Goal: Task Accomplishment & Management: Complete application form

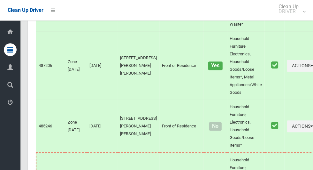
scroll to position [3111, 0]
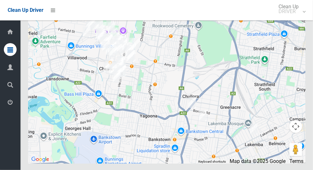
scroll to position [3655, 0]
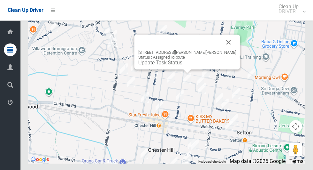
click at [221, 50] on button "Close" at bounding box center [228, 42] width 15 height 15
click at [182, 65] on link "Update Task Status" at bounding box center [160, 62] width 44 height 6
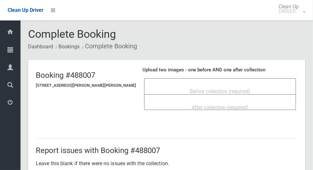
click at [241, 85] on div "Before collection (required)" at bounding box center [220, 91] width 138 height 12
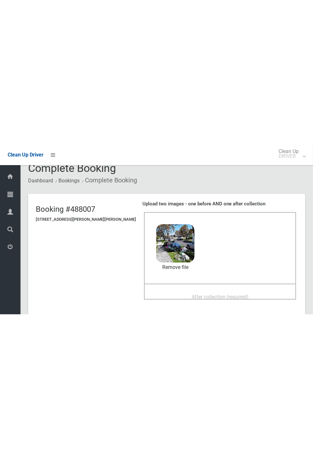
scroll to position [11, 0]
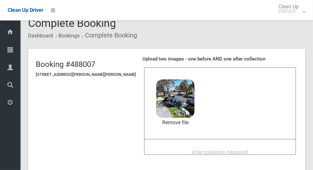
click at [253, 148] on div "After collection (required)" at bounding box center [220, 152] width 138 height 12
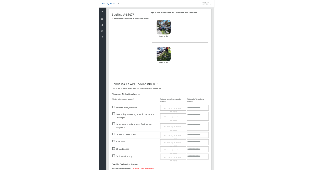
scroll to position [222, 0]
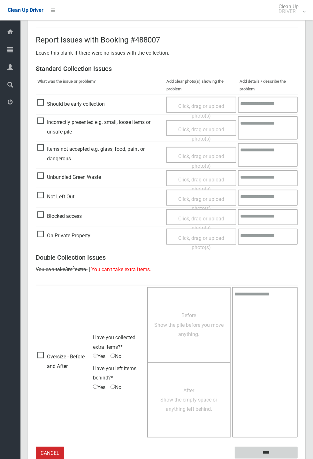
click at [298, 169] on input "****" at bounding box center [266, 453] width 63 height 12
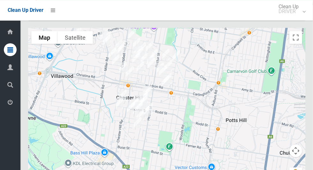
scroll to position [3628, 0]
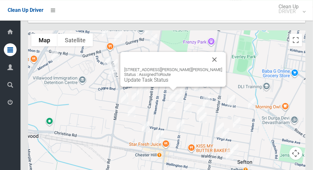
click at [211, 67] on button "Close" at bounding box center [214, 59] width 15 height 15
click at [207, 67] on button "Close" at bounding box center [214, 59] width 15 height 15
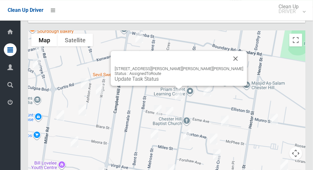
click at [228, 66] on button "Close" at bounding box center [235, 58] width 15 height 15
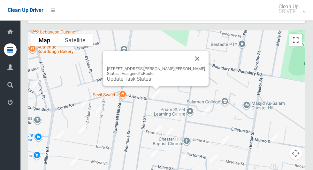
scroll to position [3629, 0]
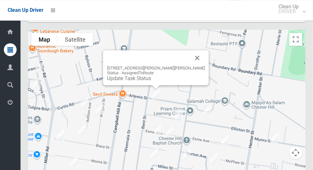
click at [153, 85] on div "23 Arlewis Street, CHESTER HILL NSW 2162 Status : AssignedToRoute Update Task S…" at bounding box center [156, 67] width 106 height 35
click at [150, 81] on link "Update Task Status" at bounding box center [129, 78] width 44 height 6
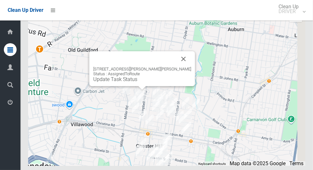
scroll to position [3653, 0]
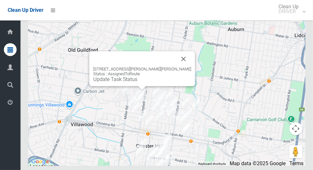
click at [176, 66] on button "Close" at bounding box center [183, 58] width 15 height 15
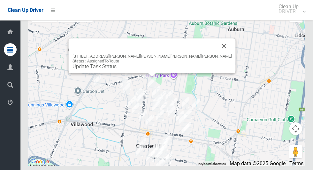
click at [217, 54] on button "Close" at bounding box center [224, 45] width 15 height 15
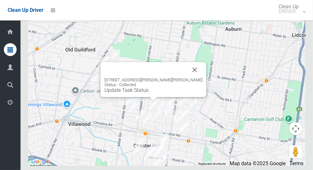
click at [188, 77] on button "Close" at bounding box center [194, 69] width 15 height 15
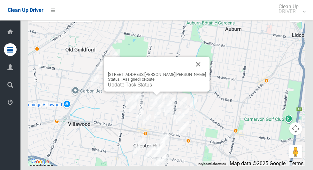
click at [191, 72] on button "Close" at bounding box center [198, 64] width 15 height 15
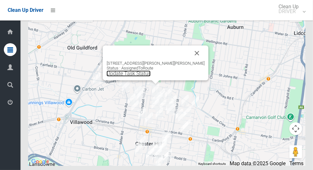
click at [151, 76] on link "Update Task Status" at bounding box center [129, 73] width 44 height 6
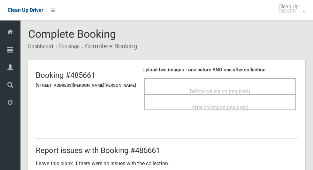
click at [242, 88] on span "Before collection (required)" at bounding box center [220, 91] width 61 height 6
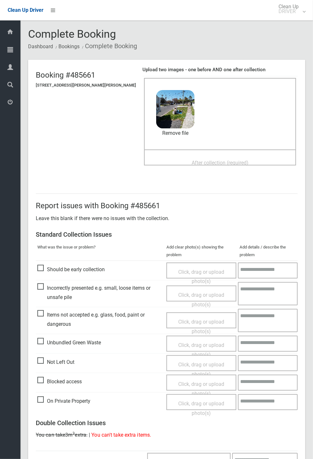
click at [240, 165] on span "After collection (required)" at bounding box center [220, 163] width 57 height 6
click at [227, 161] on span "After collection (required)" at bounding box center [220, 163] width 57 height 6
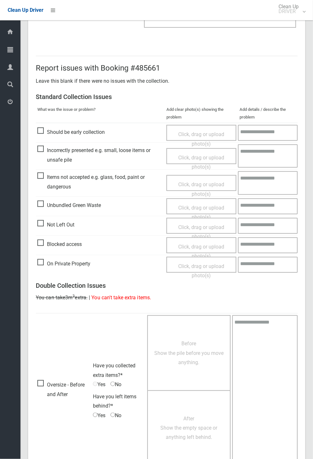
scroll to position [222, 0]
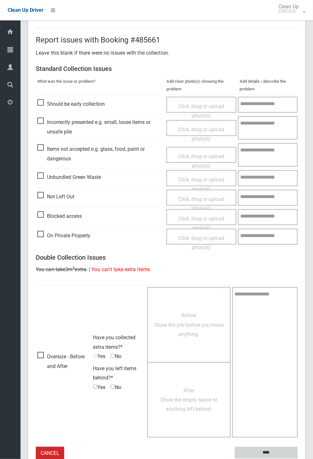
click at [298, 169] on input "****" at bounding box center [266, 453] width 63 height 12
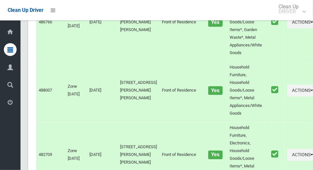
scroll to position [3655, 0]
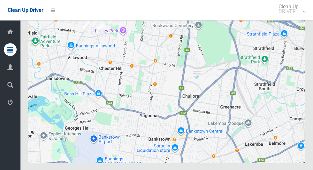
scroll to position [3655, 0]
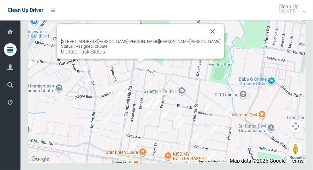
click at [205, 39] on button "Close" at bounding box center [212, 31] width 15 height 15
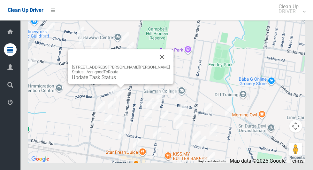
click at [156, 65] on button "Close" at bounding box center [162, 56] width 15 height 15
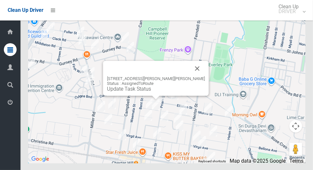
click at [193, 76] on button "Close" at bounding box center [197, 68] width 15 height 15
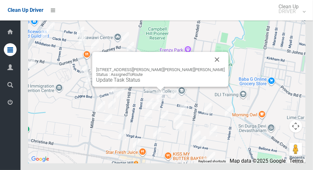
click at [140, 83] on link "Update Task Status" at bounding box center [118, 80] width 44 height 6
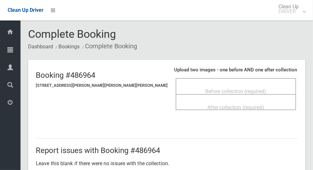
click at [231, 88] on span "Before collection (required)" at bounding box center [236, 91] width 61 height 6
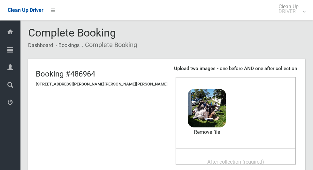
scroll to position [9, 0]
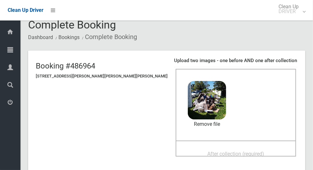
click at [208, 150] on span "After collection (required)" at bounding box center [236, 153] width 57 height 6
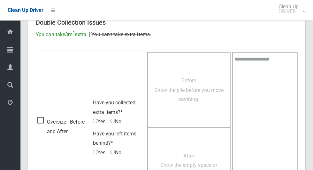
scroll to position [523, 0]
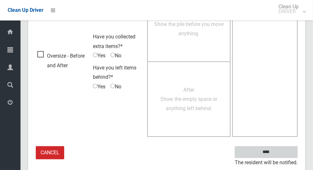
click at [282, 149] on input "****" at bounding box center [266, 152] width 63 height 12
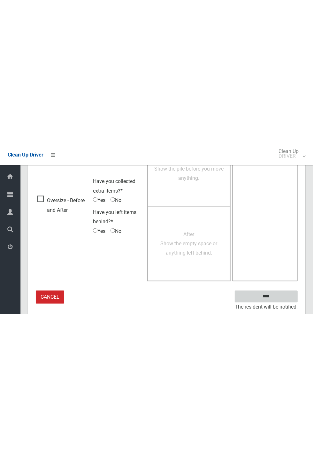
scroll to position [251, 0]
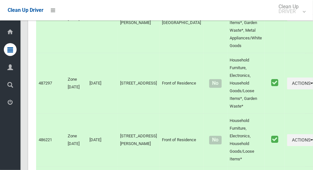
scroll to position [3655, 0]
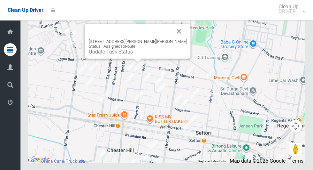
click at [173, 39] on button "Close" at bounding box center [179, 31] width 15 height 15
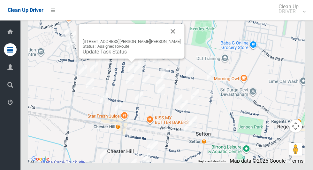
click at [165, 39] on button "Close" at bounding box center [172, 31] width 15 height 15
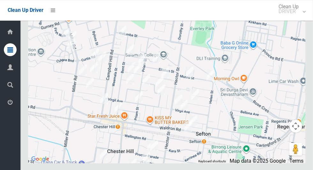
scroll to position [3655, 0]
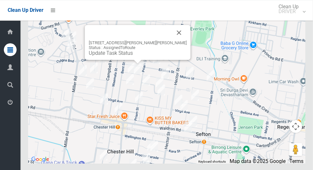
click at [172, 40] on button "Close" at bounding box center [179, 32] width 15 height 15
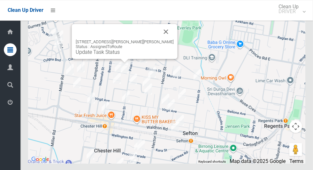
click at [120, 55] on link "Update Task Status" at bounding box center [98, 52] width 44 height 6
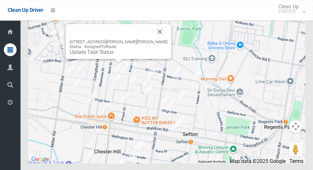
click at [108, 55] on link "Update Task Status" at bounding box center [92, 52] width 44 height 6
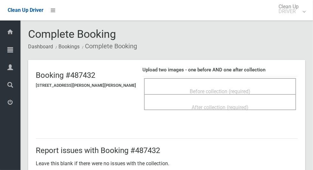
click at [263, 81] on div "Before collection (required)" at bounding box center [220, 86] width 152 height 16
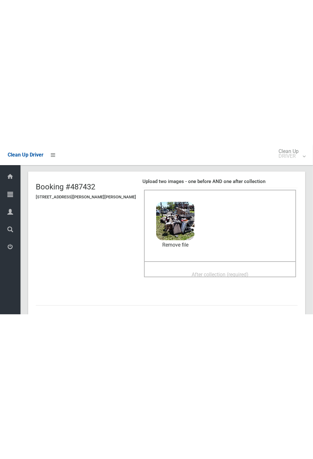
scroll to position [33, 0]
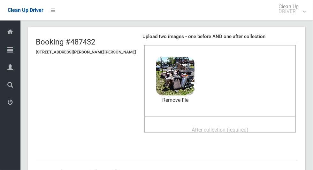
click at [240, 127] on span "After collection (required)" at bounding box center [220, 130] width 57 height 6
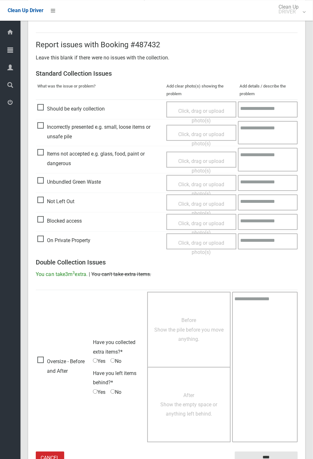
scroll to position [218, 0]
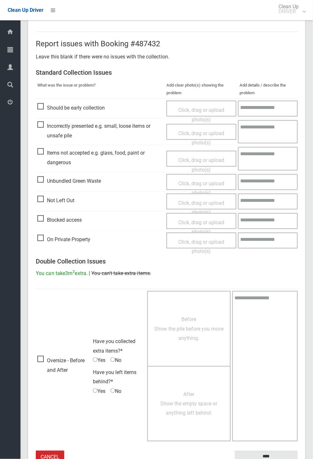
click at [63, 167] on span "Items not accepted e.g. glass, food, paint or dangerous" at bounding box center [100, 157] width 126 height 19
click at [222, 161] on span "Click, drag or upload photo(s)" at bounding box center [201, 165] width 46 height 16
click at [279, 159] on textarea at bounding box center [268, 158] width 59 height 23
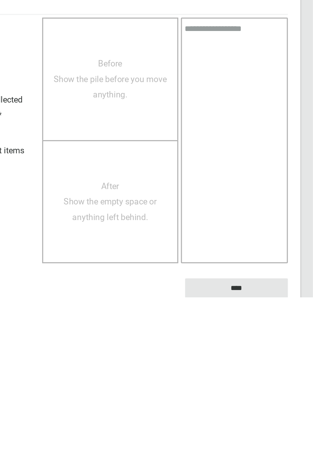
scroll to position [251, 0]
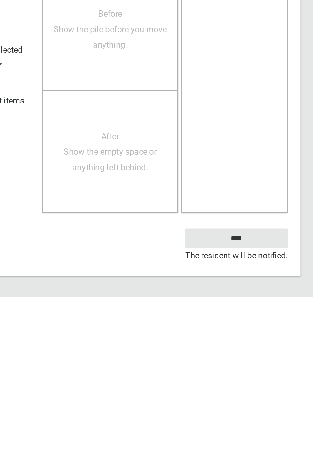
type textarea "**********"
click at [281, 169] on input "****" at bounding box center [266, 423] width 63 height 12
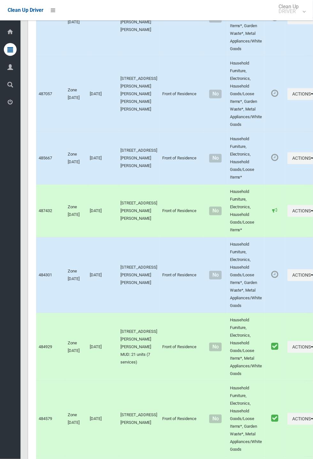
scroll to position [1432, 0]
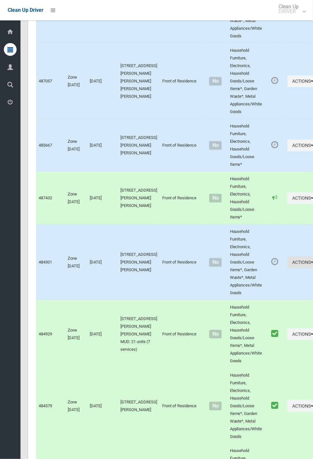
click at [288, 169] on button "Actions" at bounding box center [303, 263] width 31 height 12
click at [281, 169] on link "Complete Booking" at bounding box center [280, 276] width 76 height 13
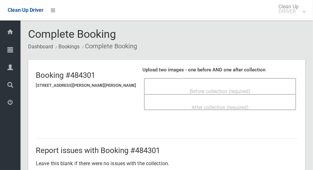
click at [242, 88] on span "Before collection (required)" at bounding box center [220, 91] width 61 height 6
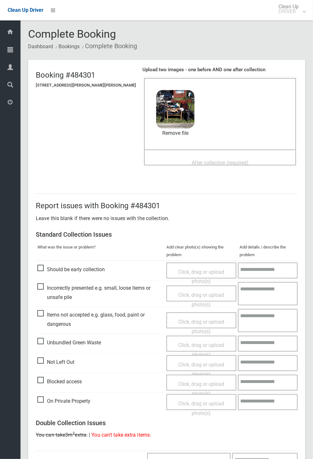
click at [240, 160] on span "After collection (required)" at bounding box center [220, 163] width 57 height 6
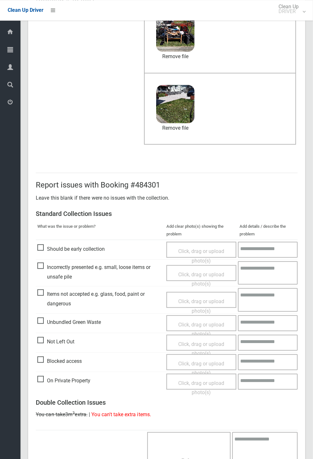
scroll to position [222, 0]
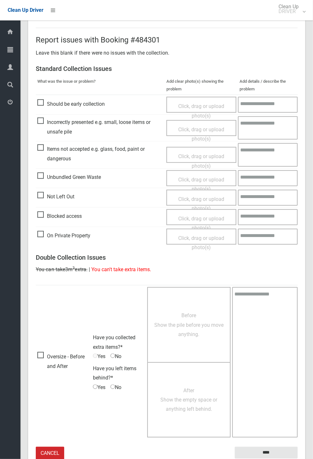
click at [282, 459] on small "The resident will be notified." at bounding box center [266, 464] width 63 height 10
click at [288, 452] on input "****" at bounding box center [266, 453] width 63 height 12
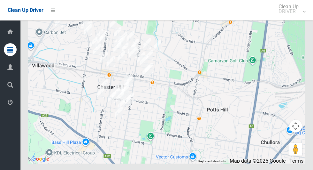
scroll to position [3586, 0]
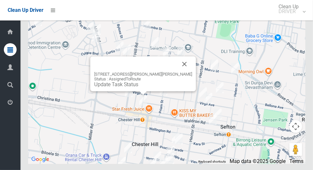
click at [177, 72] on button "Close" at bounding box center [184, 63] width 15 height 15
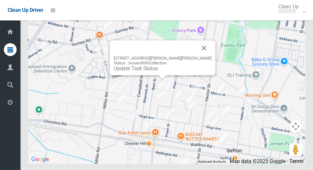
click at [198, 56] on button "Close" at bounding box center [203, 47] width 15 height 15
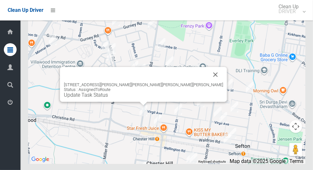
click at [208, 82] on button "Close" at bounding box center [215, 74] width 15 height 15
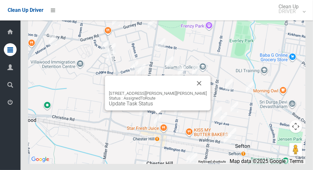
click at [192, 91] on button "Close" at bounding box center [199, 82] width 15 height 15
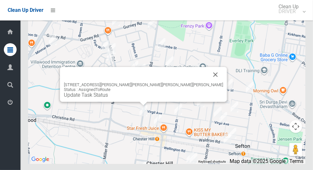
click at [208, 82] on button "Close" at bounding box center [215, 74] width 15 height 15
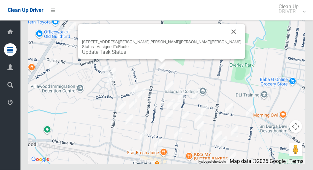
click at [226, 39] on button "Close" at bounding box center [233, 31] width 15 height 15
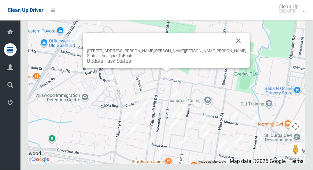
click at [231, 48] on button "Close" at bounding box center [238, 40] width 15 height 15
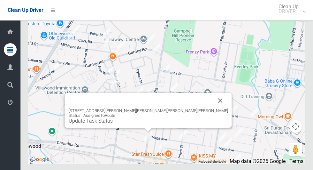
click at [213, 108] on button "Close" at bounding box center [220, 100] width 15 height 15
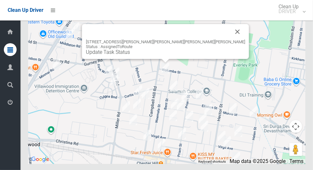
click at [230, 39] on button "Close" at bounding box center [237, 31] width 15 height 15
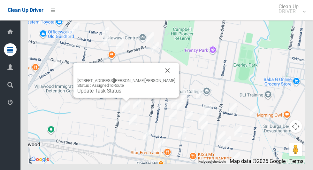
click at [160, 78] on button "Close" at bounding box center [167, 70] width 15 height 15
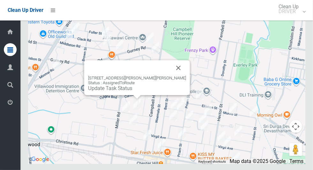
click at [171, 75] on button "Close" at bounding box center [178, 67] width 15 height 15
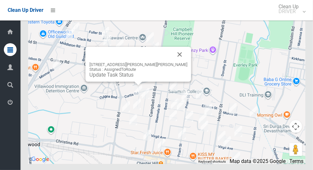
click at [172, 62] on button "Close" at bounding box center [179, 54] width 15 height 15
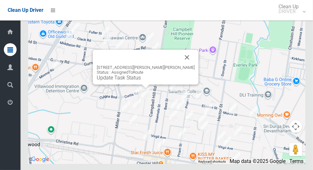
click at [180, 65] on button "Close" at bounding box center [187, 57] width 15 height 15
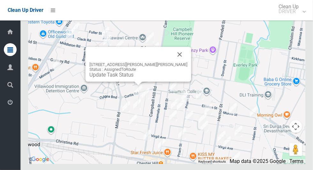
click at [165, 78] on div "2 Peek Place, CHESTER HILL NSW 2162 Status : AssignedToRoute Update Task Status" at bounding box center [139, 64] width 106 height 35
click at [173, 62] on button "Close" at bounding box center [179, 54] width 15 height 15
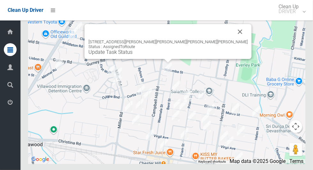
click at [233, 39] on button "Close" at bounding box center [240, 31] width 15 height 15
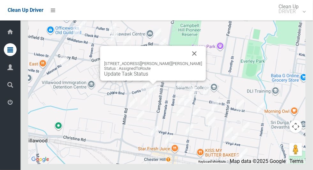
click at [187, 61] on button "Close" at bounding box center [194, 53] width 15 height 15
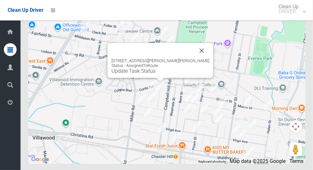
click at [194, 58] on button "Close" at bounding box center [201, 50] width 15 height 15
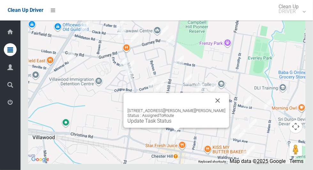
click at [210, 108] on button "Close" at bounding box center [217, 100] width 15 height 15
click at [172, 124] on link "Update Task Status" at bounding box center [149, 121] width 44 height 6
click at [210, 108] on button "Close" at bounding box center [217, 100] width 15 height 15
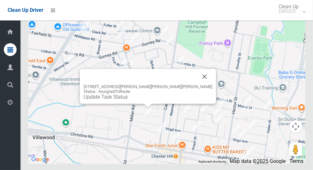
click at [197, 84] on button "Close" at bounding box center [204, 76] width 15 height 15
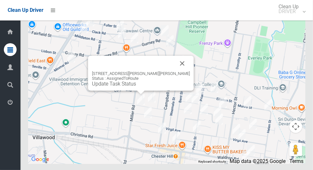
click at [176, 71] on button "Close" at bounding box center [182, 63] width 15 height 15
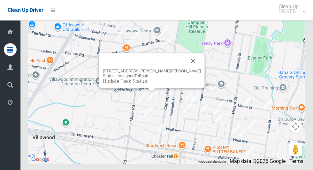
click at [186, 68] on button "Close" at bounding box center [193, 60] width 15 height 15
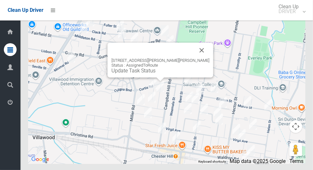
click at [194, 58] on button "Close" at bounding box center [201, 49] width 15 height 15
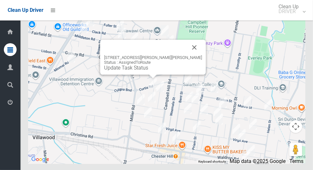
click at [187, 55] on button "Close" at bounding box center [194, 47] width 15 height 15
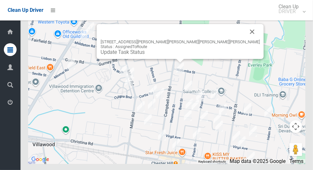
click at [245, 39] on button "Close" at bounding box center [252, 31] width 15 height 15
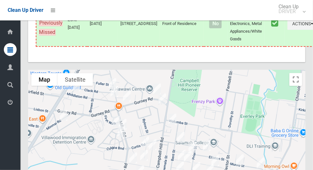
scroll to position [3587, 0]
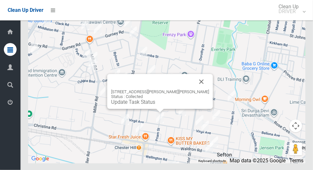
click at [194, 89] on button "Close" at bounding box center [201, 81] width 15 height 15
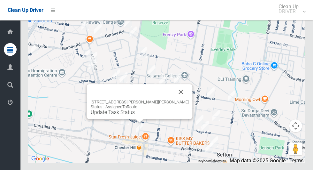
click at [135, 115] on link "Update Task Status" at bounding box center [113, 112] width 44 height 6
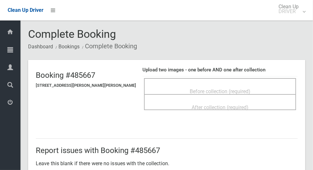
click at [272, 86] on div "Before collection (required)" at bounding box center [220, 91] width 138 height 12
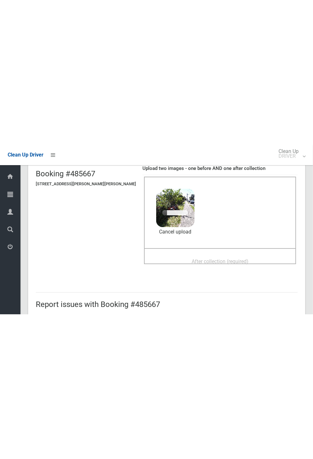
scroll to position [46, 0]
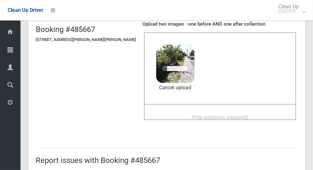
click at [231, 114] on span "After collection (required)" at bounding box center [220, 117] width 57 height 6
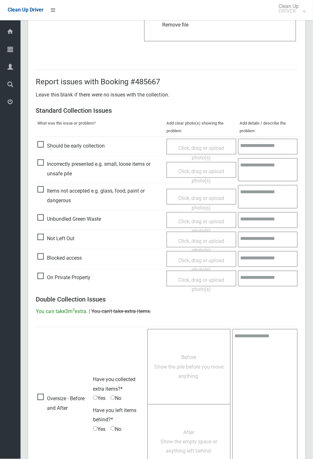
scroll to position [222, 0]
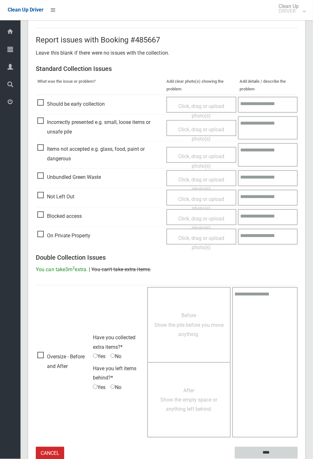
click at [298, 169] on input "****" at bounding box center [266, 453] width 63 height 12
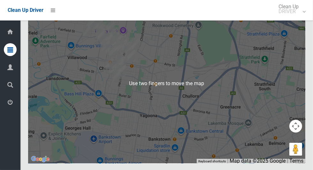
scroll to position [3586, 0]
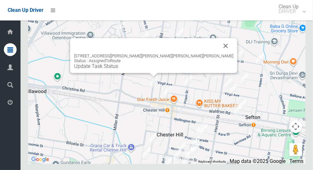
click at [218, 53] on button "Close" at bounding box center [225, 45] width 15 height 15
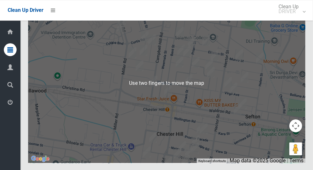
scroll to position [3587, 0]
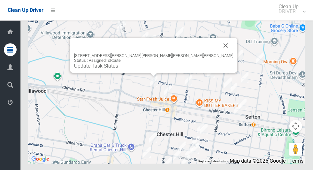
click at [145, 73] on div "126 Campbell Hill Road, CHESTER HILL NSW 2162 Status : AssignedToRoute Update T…" at bounding box center [153, 55] width 167 height 35
click at [118, 69] on link "Update Task Status" at bounding box center [96, 66] width 44 height 6
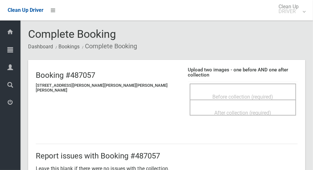
click at [248, 94] on span "Before collection (required)" at bounding box center [242, 97] width 61 height 6
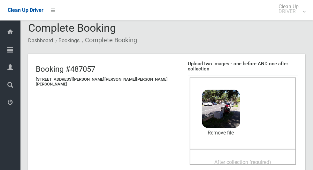
scroll to position [16, 0]
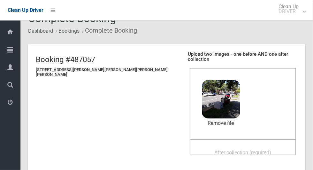
click at [262, 150] on div "After collection (required)" at bounding box center [243, 152] width 92 height 12
click at [217, 146] on div "After collection (required)" at bounding box center [243, 152] width 92 height 12
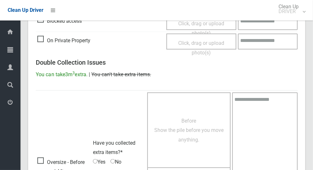
scroll to position [523, 0]
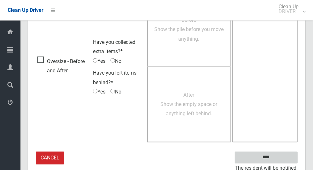
click at [286, 151] on input "****" at bounding box center [266, 157] width 63 height 12
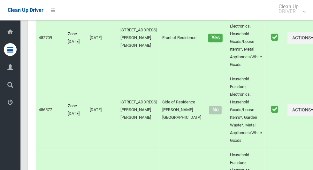
scroll to position [3587, 0]
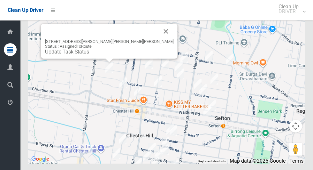
click at [78, 58] on div "186 Virgil Avenue, CHESTER HILL NSW 2162 Status : AssignedToRoute Update Task S…" at bounding box center [109, 41] width 136 height 35
click at [78, 55] on link "Update Task Status" at bounding box center [67, 52] width 44 height 6
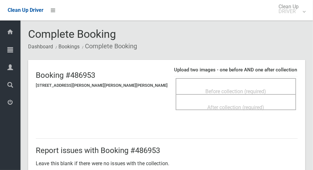
click at [256, 85] on div "Before collection (required)" at bounding box center [236, 91] width 106 height 12
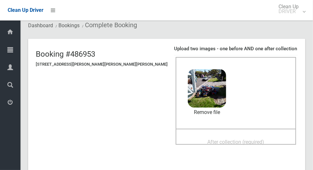
scroll to position [21, 0]
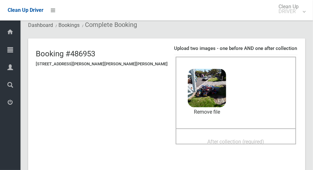
click at [252, 136] on div "After collection (required)" at bounding box center [236, 141] width 106 height 12
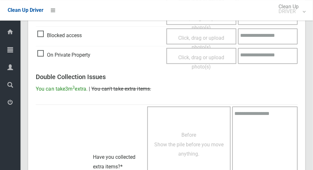
scroll to position [523, 0]
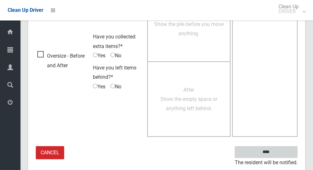
click at [280, 148] on input "****" at bounding box center [266, 152] width 63 height 12
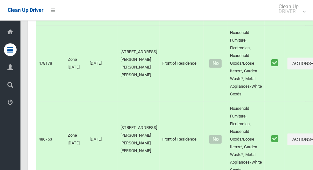
scroll to position [3587, 0]
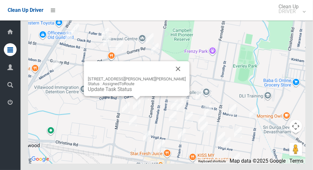
click at [171, 76] on button "Close" at bounding box center [178, 68] width 15 height 15
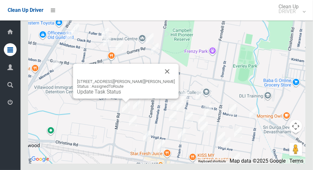
click at [122, 98] on div "43 Biara Street, CHESTER HILL NSW 2162 Status : AssignedToRoute Update Task Sta…" at bounding box center [126, 81] width 106 height 35
click at [120, 95] on link "Update Task Status" at bounding box center [99, 91] width 44 height 6
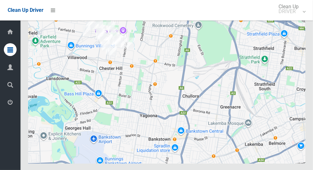
scroll to position [3587, 0]
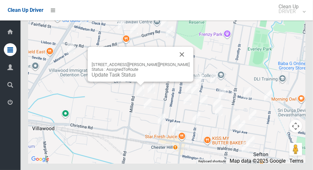
click at [128, 78] on link "Update Task Status" at bounding box center [114, 75] width 44 height 6
click at [174, 62] on button "Close" at bounding box center [181, 54] width 15 height 15
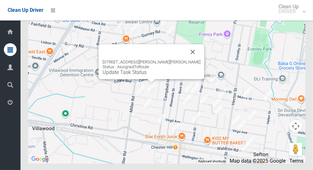
click at [187, 59] on button "Close" at bounding box center [192, 51] width 15 height 15
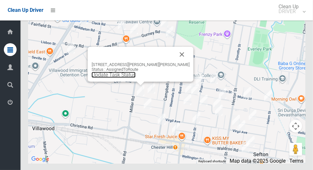
click at [136, 78] on link "Update Task Status" at bounding box center [114, 75] width 44 height 6
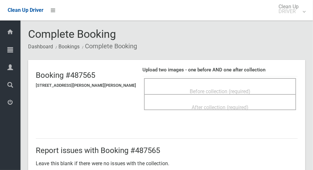
click at [255, 85] on div "Before collection (required)" at bounding box center [220, 91] width 138 height 12
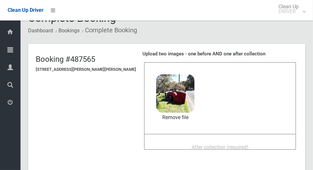
scroll to position [27, 0]
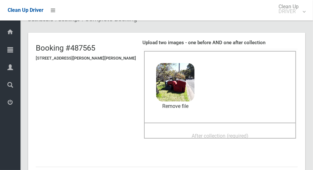
click at [249, 129] on div "After collection (required)" at bounding box center [220, 135] width 138 height 12
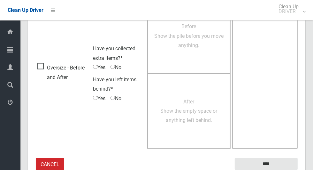
scroll to position [523, 0]
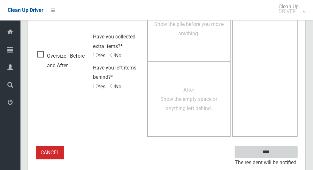
click at [285, 152] on input "****" at bounding box center [266, 152] width 63 height 12
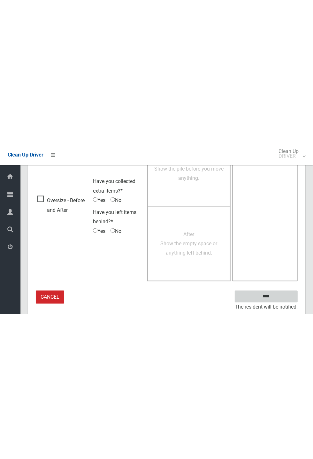
scroll to position [251, 0]
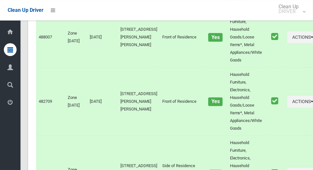
scroll to position [3587, 0]
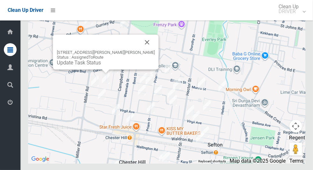
click at [81, 65] on link "Update Task Status" at bounding box center [79, 62] width 44 height 6
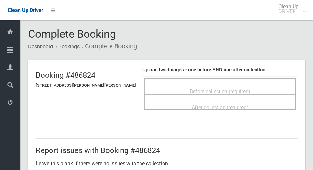
click at [249, 87] on div "Before collection (required)" at bounding box center [220, 91] width 138 height 12
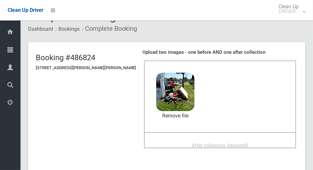
scroll to position [18, 0]
click at [224, 144] on span "After collection (required)" at bounding box center [220, 145] width 57 height 6
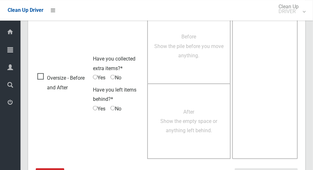
scroll to position [523, 0]
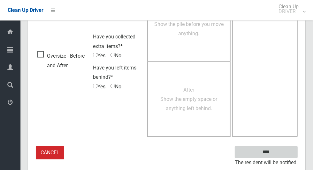
click at [277, 150] on input "****" at bounding box center [266, 152] width 63 height 12
click at [223, 10] on div "Clean Up Driver Clean Up DRIVER Logout" at bounding box center [156, 10] width 313 height 20
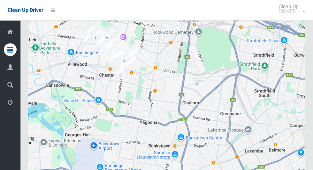
scroll to position [3587, 0]
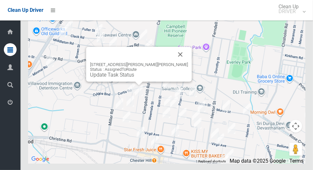
click at [174, 62] on button "Close" at bounding box center [180, 54] width 15 height 15
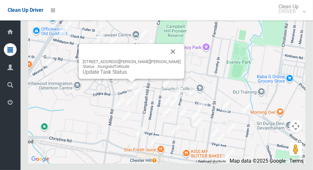
click at [165, 59] on button "Close" at bounding box center [172, 51] width 15 height 15
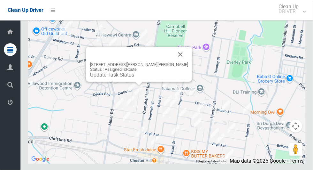
click at [173, 62] on button "Close" at bounding box center [180, 54] width 15 height 15
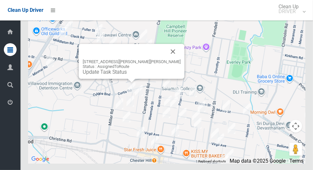
click at [165, 59] on button "Close" at bounding box center [172, 51] width 15 height 15
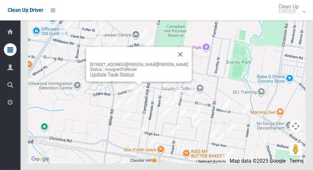
click at [134, 78] on link "Update Task Status" at bounding box center [112, 75] width 44 height 6
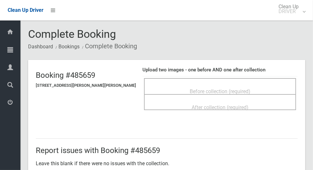
click at [257, 92] on div "Before collection (required)" at bounding box center [220, 91] width 138 height 12
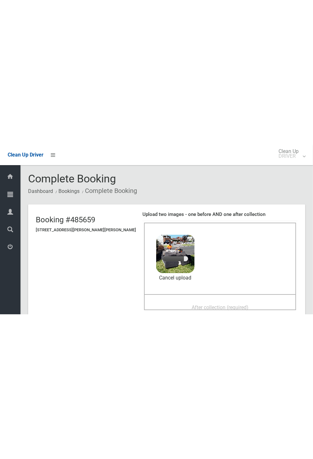
scroll to position [30, 0]
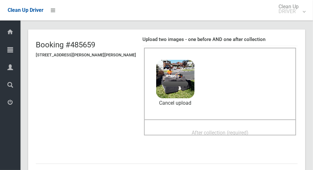
click at [234, 129] on span "After collection (required)" at bounding box center [220, 132] width 57 height 6
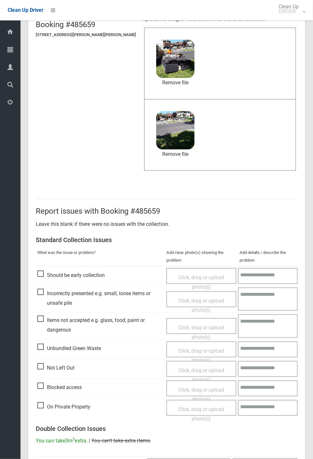
scroll to position [222, 0]
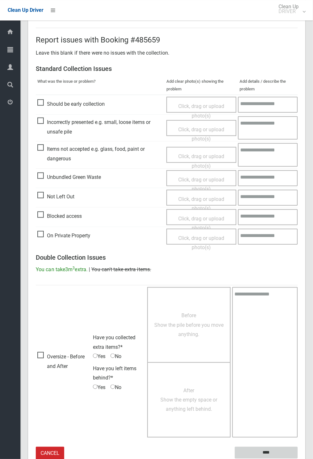
click at [298, 459] on input "****" at bounding box center [266, 453] width 63 height 12
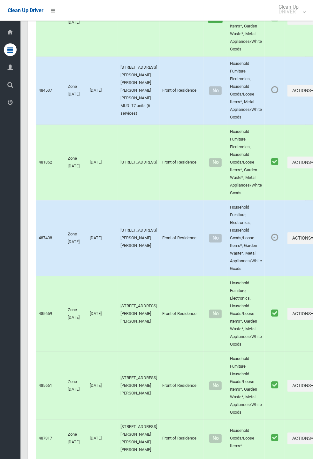
scroll to position [728, 0]
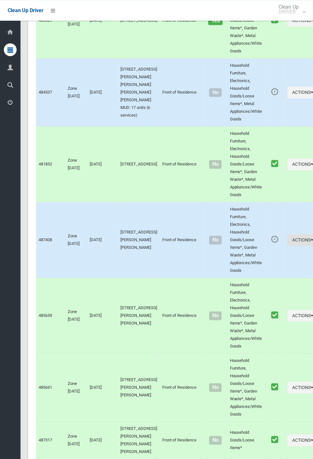
click at [288, 246] on button "Actions" at bounding box center [303, 240] width 31 height 12
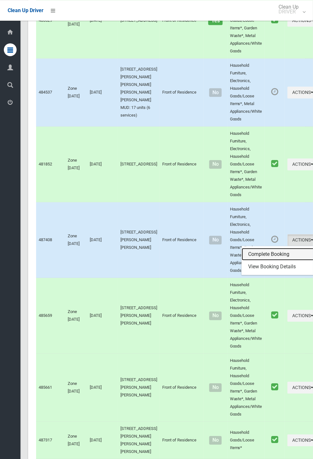
click at [242, 257] on link "Complete Booking" at bounding box center [280, 254] width 76 height 13
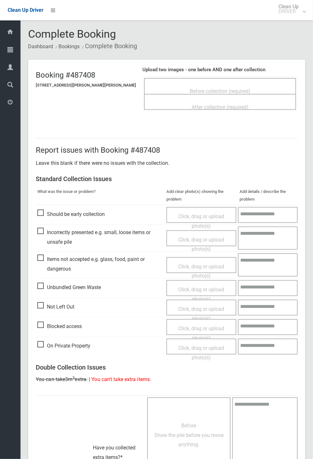
click at [151, 87] on div "Before collection (required)" at bounding box center [220, 91] width 138 height 12
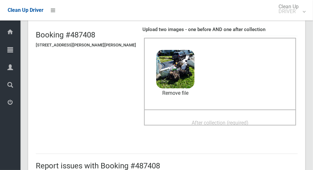
scroll to position [40, 0]
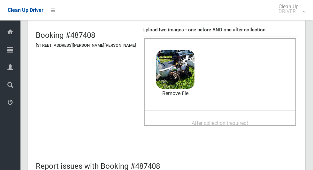
click at [231, 125] on span "After collection (required)" at bounding box center [220, 123] width 57 height 6
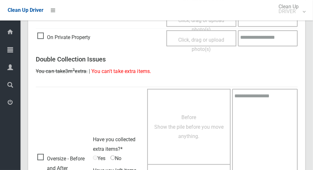
scroll to position [523, 0]
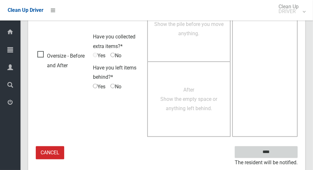
click at [291, 152] on input "****" at bounding box center [266, 152] width 63 height 12
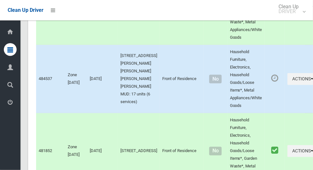
scroll to position [748, 0]
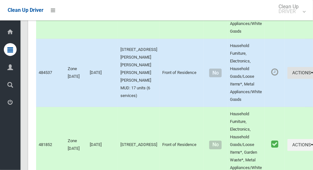
click at [311, 75] on icon "button" at bounding box center [312, 73] width 3 height 4
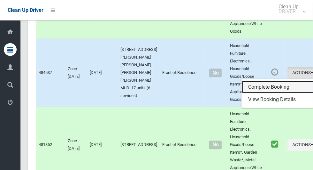
click at [279, 94] on link "Complete Booking" at bounding box center [280, 87] width 76 height 13
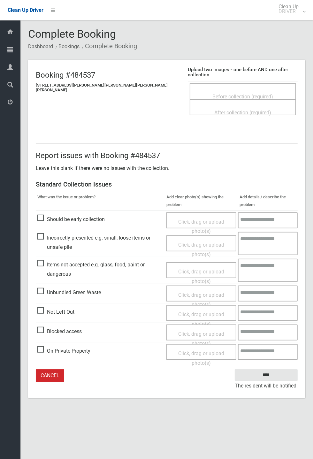
click at [247, 94] on span "Before collection (required)" at bounding box center [242, 97] width 61 height 6
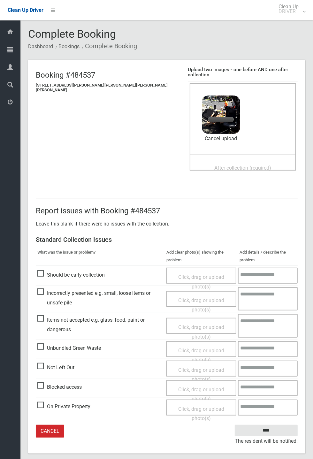
click at [244, 165] on span "After collection (required)" at bounding box center [242, 168] width 57 height 6
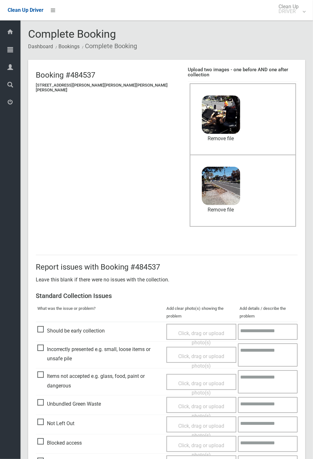
scroll to position [30, 0]
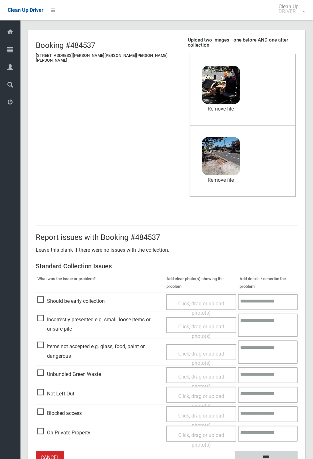
click at [270, 169] on input "****" at bounding box center [266, 457] width 63 height 12
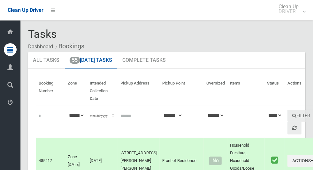
click at [17, 106] on span "Logout" at bounding box center [16, 103] width 2 height 6
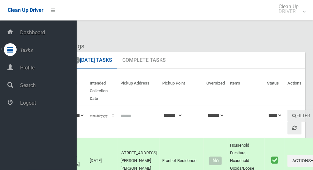
click at [45, 106] on span "Logout" at bounding box center [47, 103] width 58 height 6
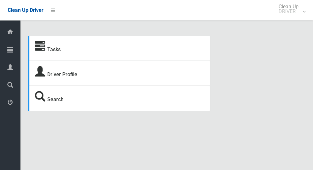
click at [10, 49] on icon at bounding box center [10, 49] width 6 height 13
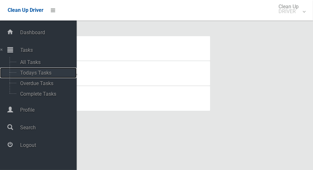
click at [44, 76] on span "Todays Tasks" at bounding box center [44, 73] width 53 height 6
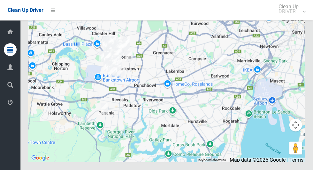
scroll to position [4169, 0]
